Goal: Transaction & Acquisition: Book appointment/travel/reservation

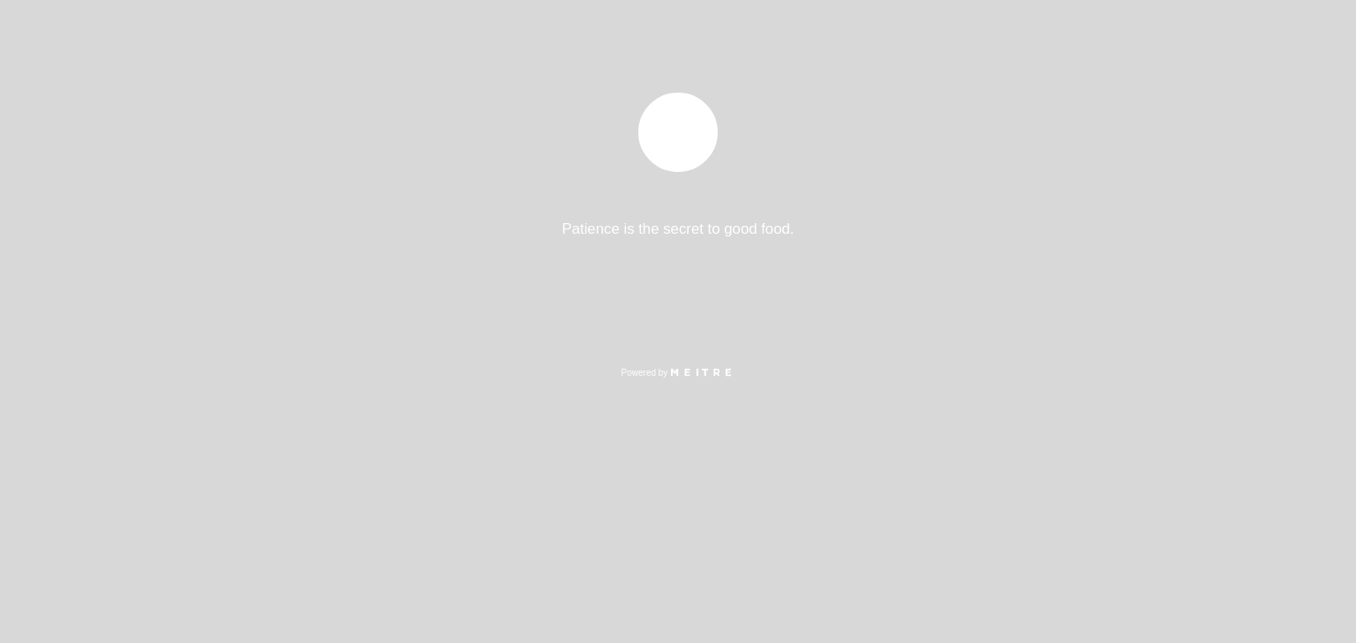
select select "es"
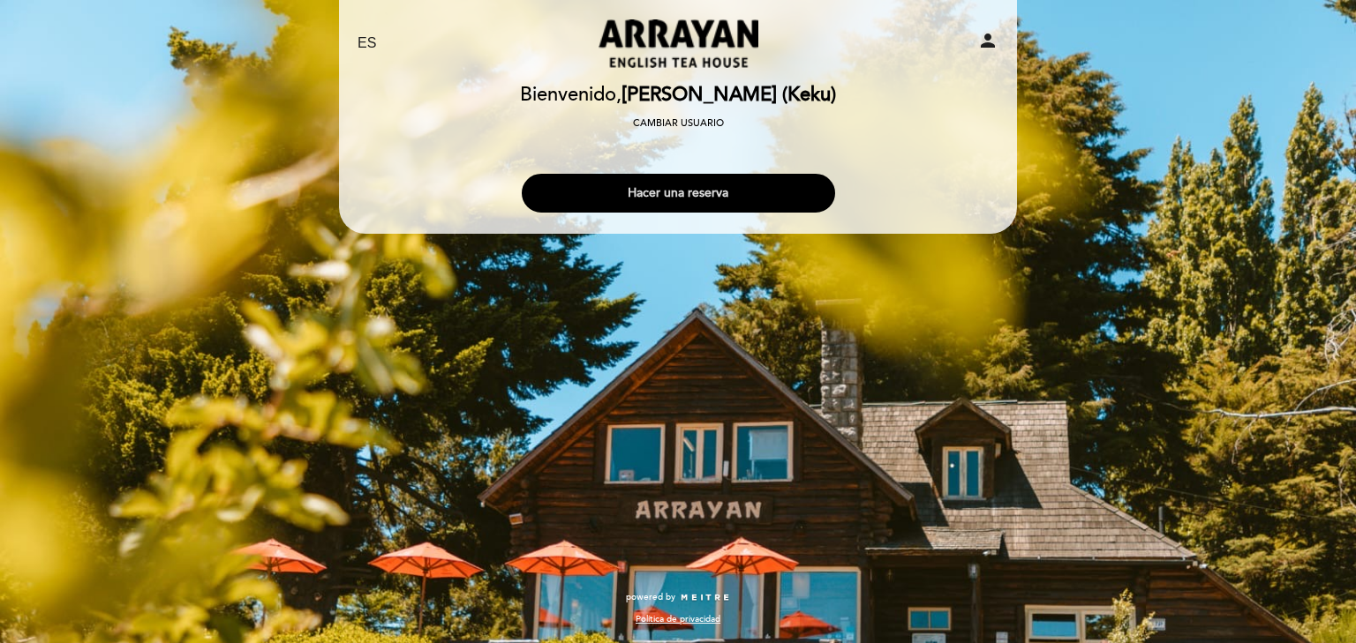
click at [696, 205] on button "Hacer una reserva" at bounding box center [678, 193] width 313 height 39
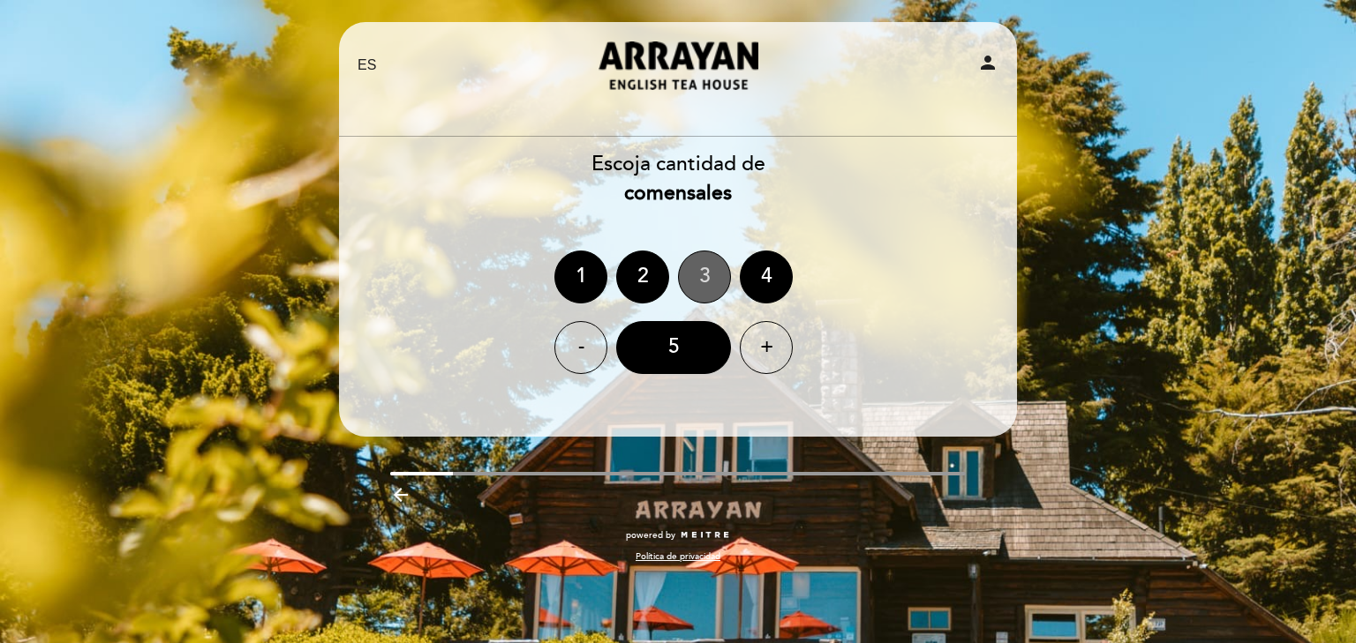
click at [701, 270] on div "3" at bounding box center [704, 277] width 53 height 53
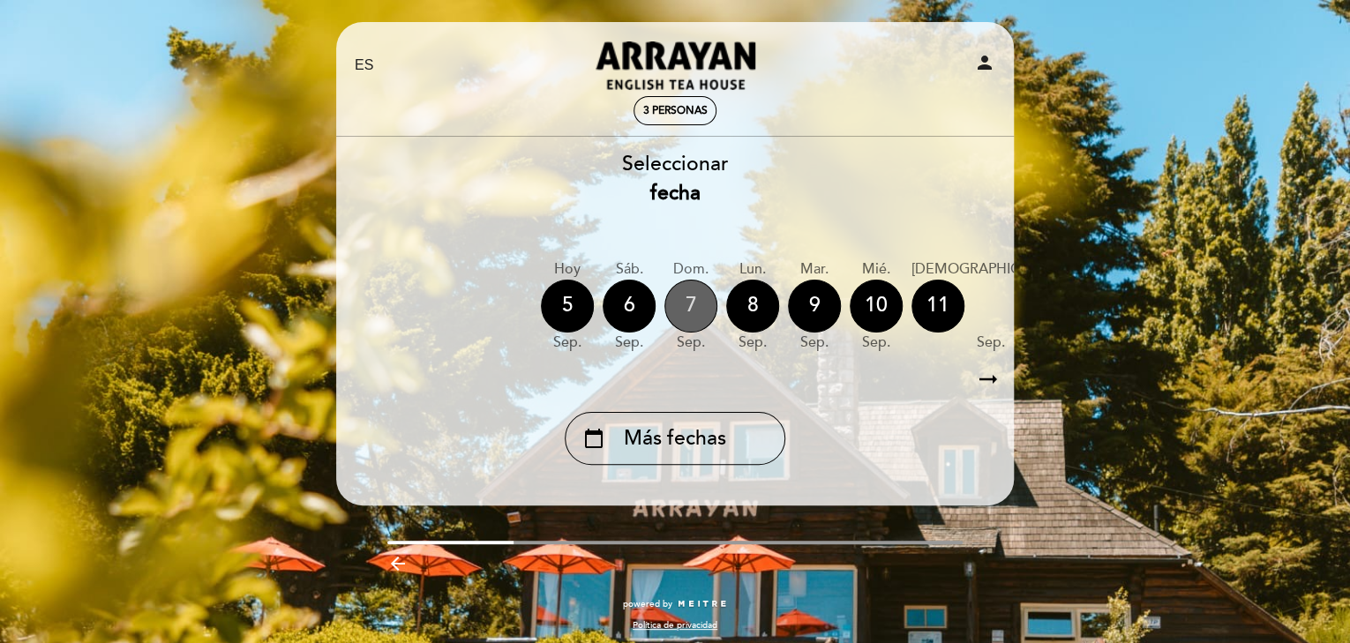
click at [681, 303] on div "7" at bounding box center [691, 306] width 53 height 53
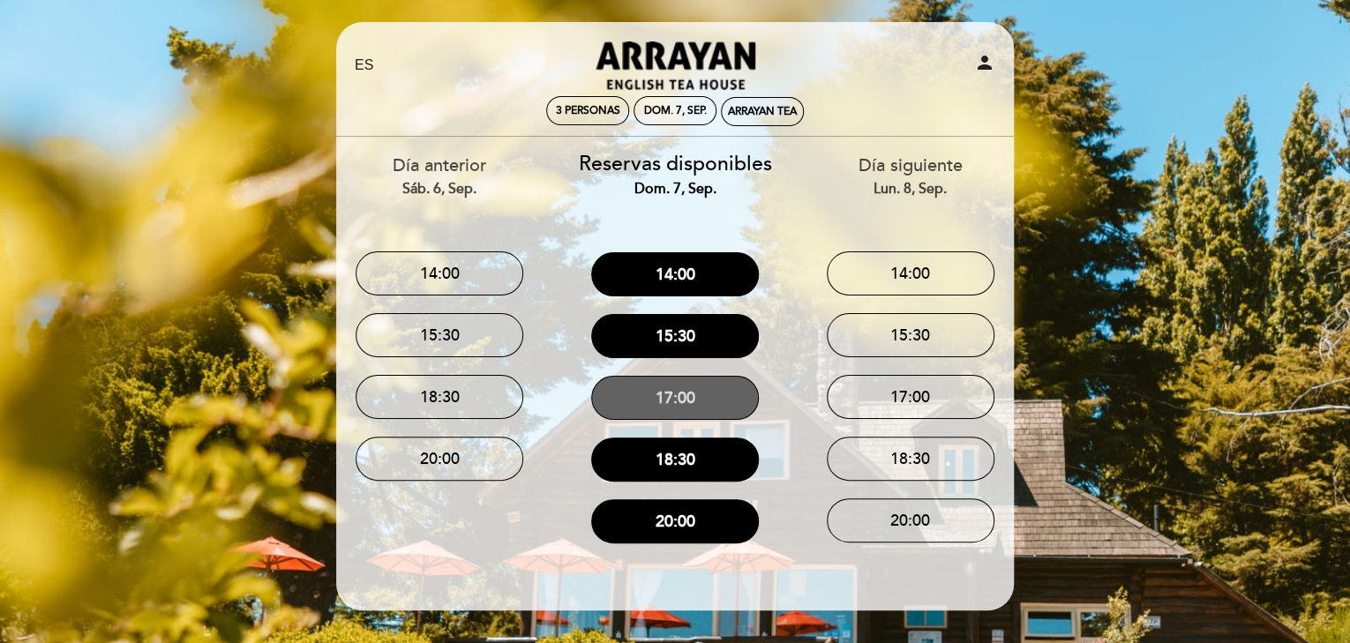
click at [699, 406] on button "17:00" at bounding box center [675, 398] width 168 height 44
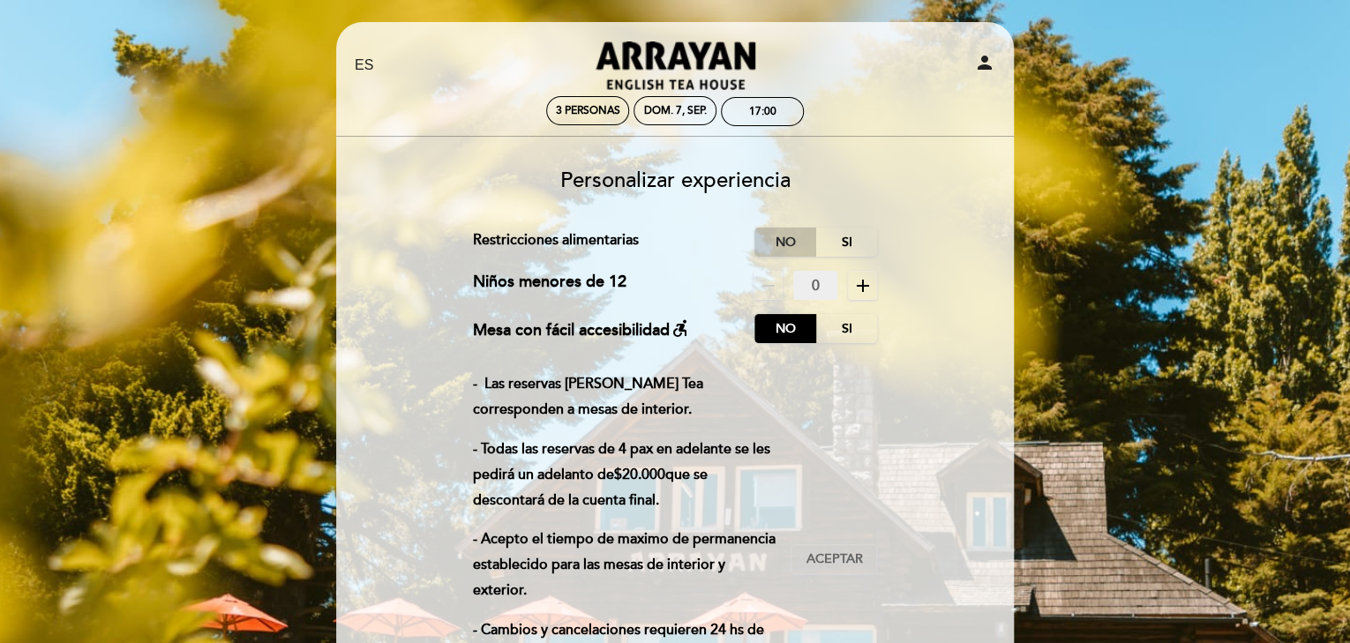
click at [773, 252] on label "No" at bounding box center [786, 242] width 62 height 29
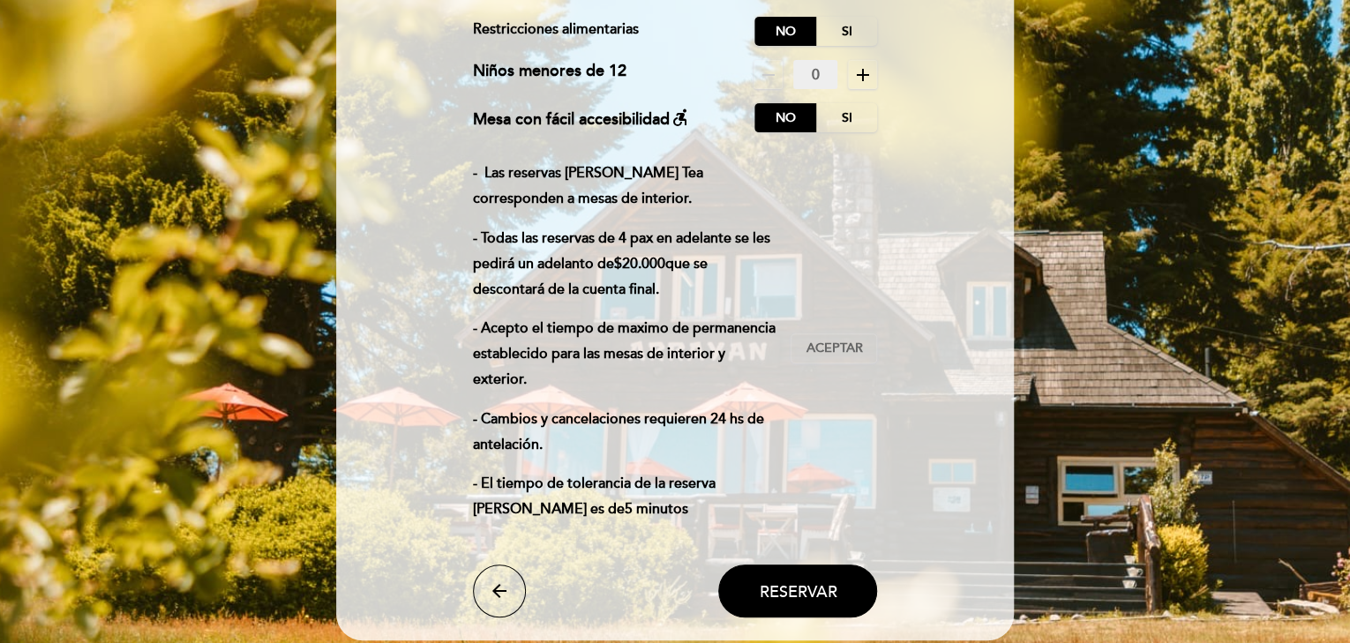
scroll to position [212, 0]
click at [839, 350] on span "Aceptar" at bounding box center [834, 348] width 56 height 19
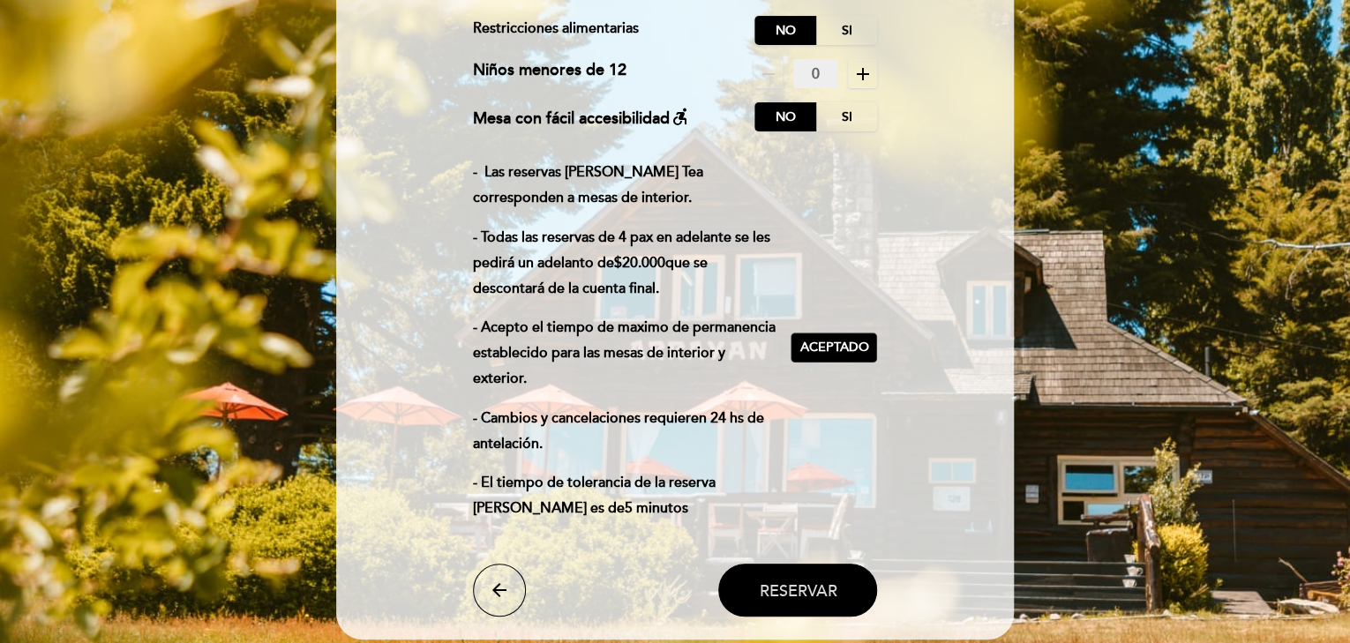
click at [787, 595] on span "Reservar" at bounding box center [798, 590] width 78 height 19
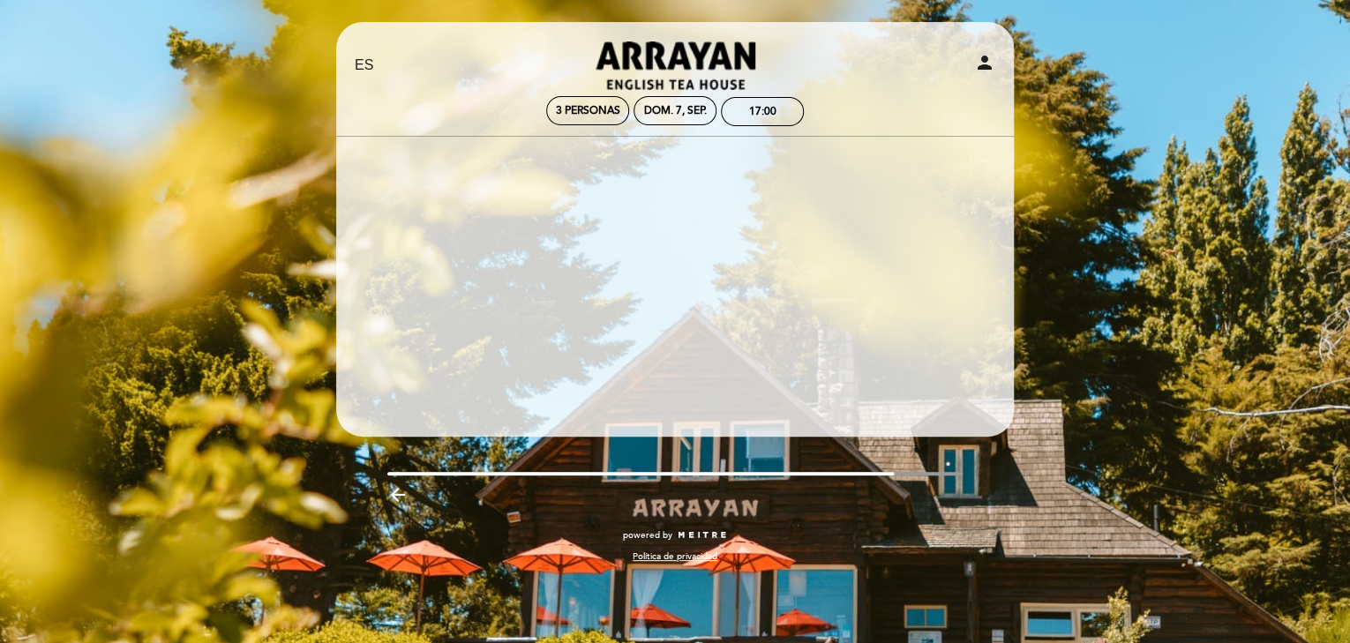
scroll to position [0, 0]
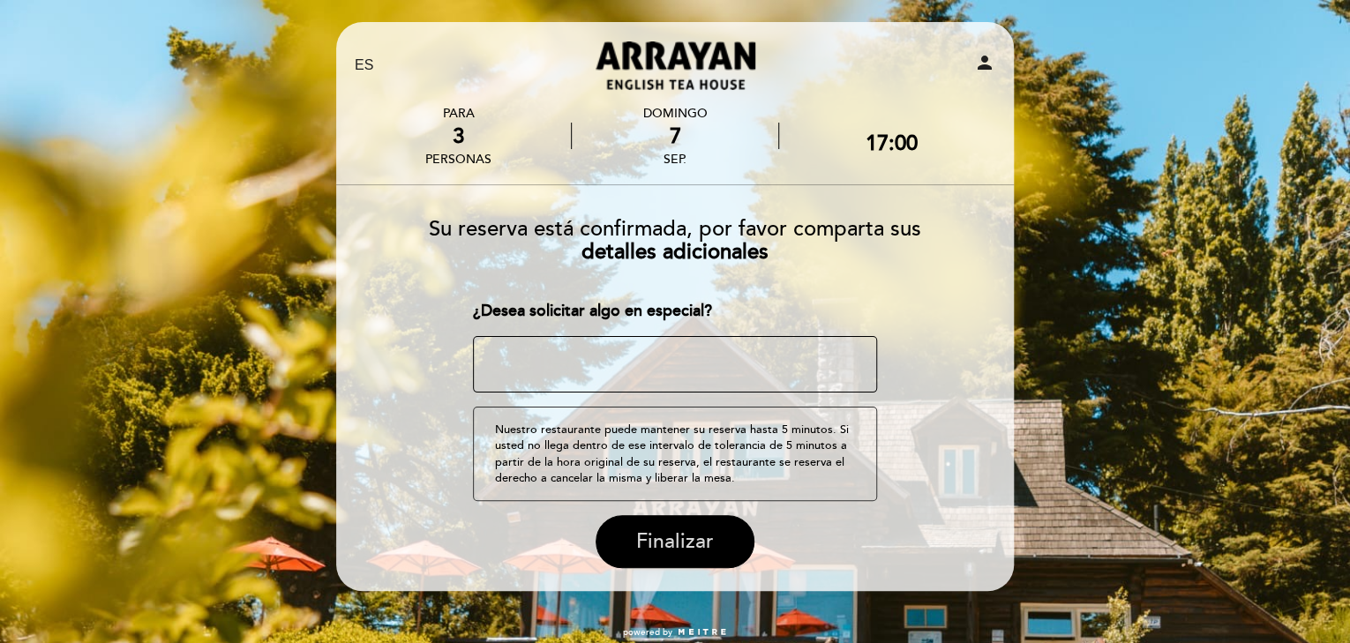
click at [707, 539] on span "Finalizar" at bounding box center [675, 542] width 78 height 25
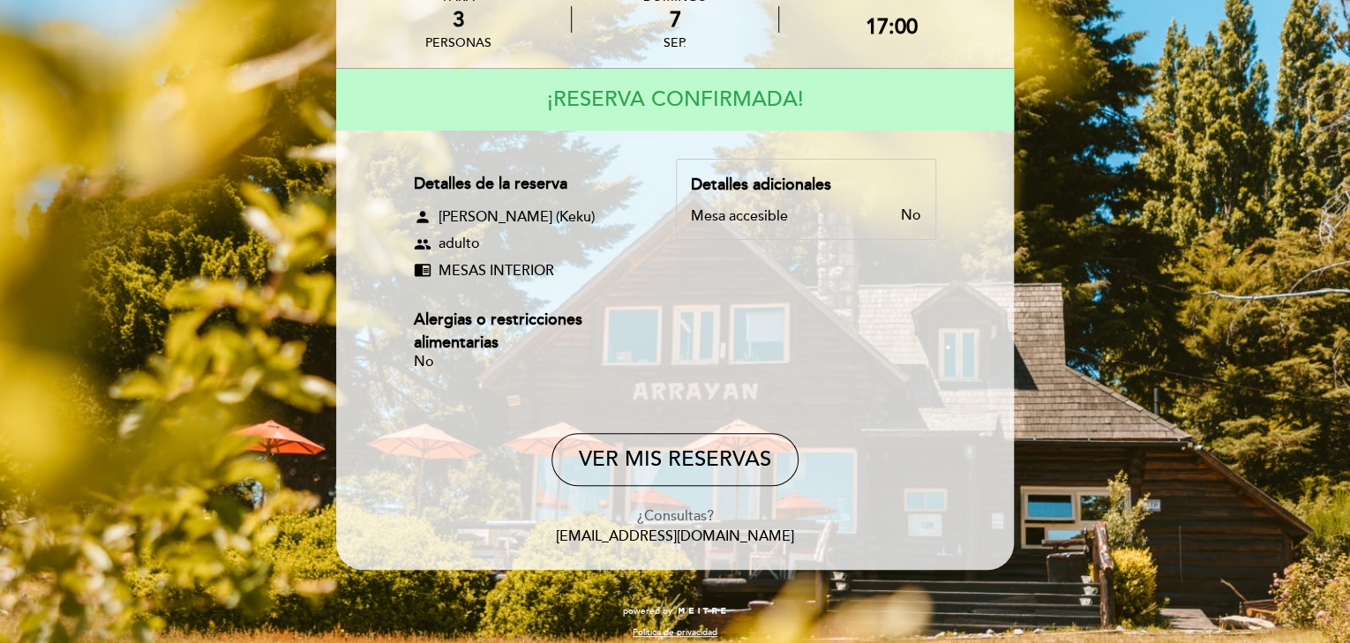
scroll to position [131, 0]
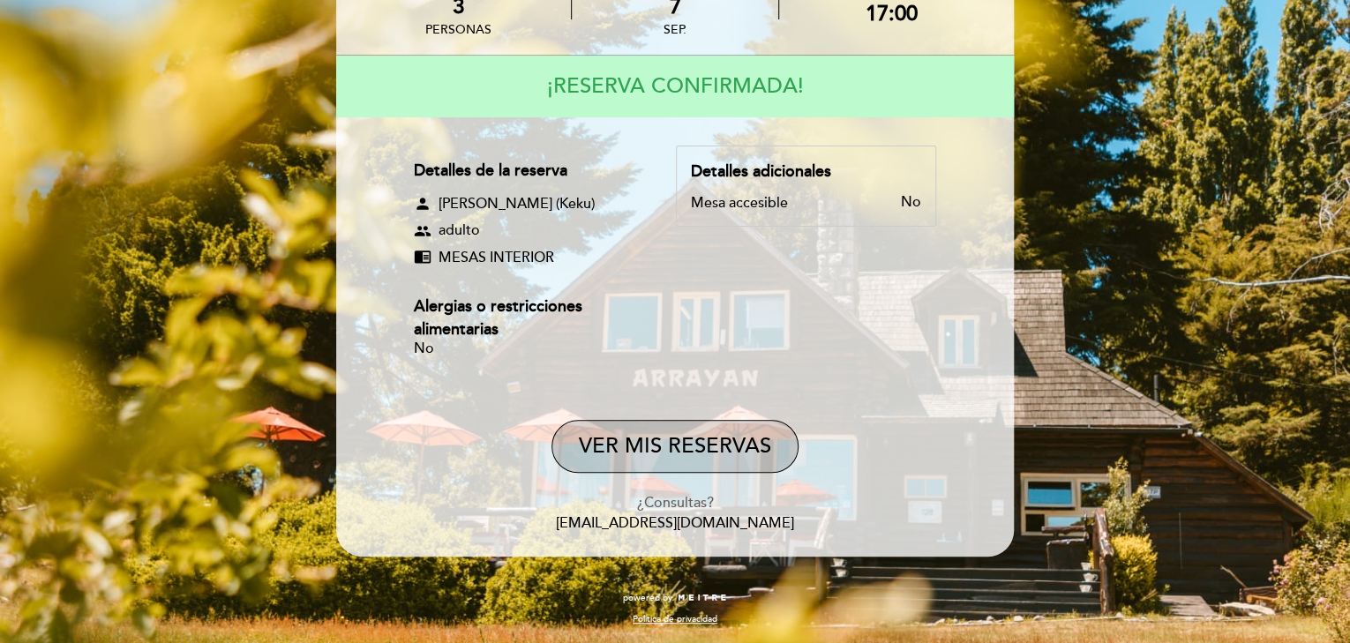
click at [699, 431] on button "VER MIS RESERVAS" at bounding box center [675, 446] width 247 height 53
select select "es"
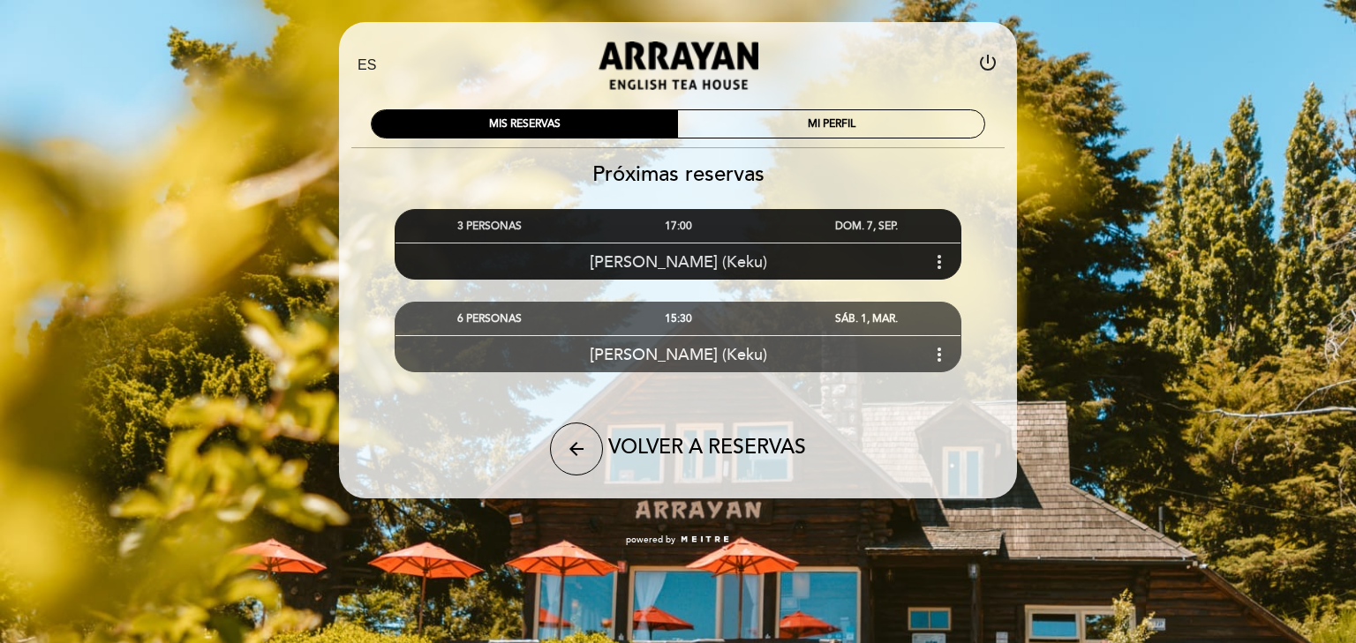
click at [943, 259] on icon "more_vert" at bounding box center [939, 262] width 21 height 21
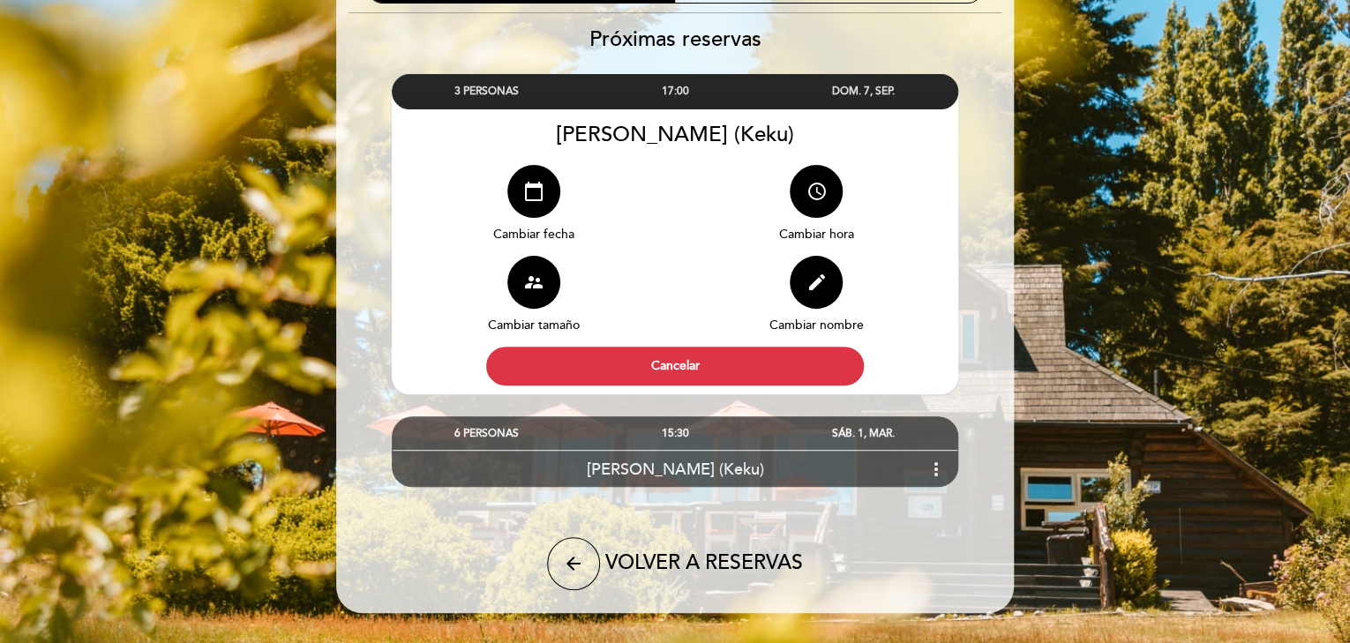
scroll to position [170, 0]
